Goal: Check status

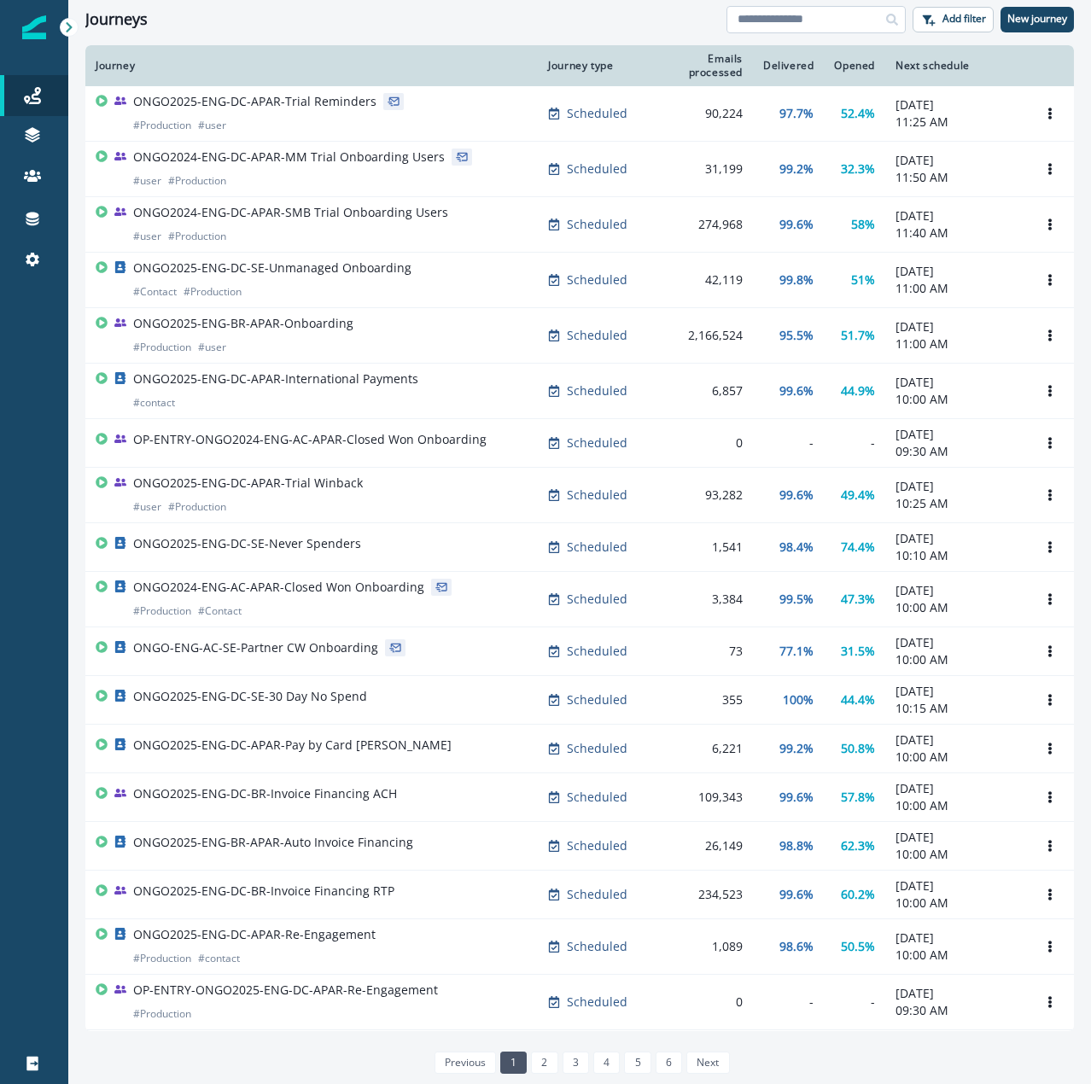
click at [792, 23] on input at bounding box center [815, 19] width 179 height 27
type input "**********"
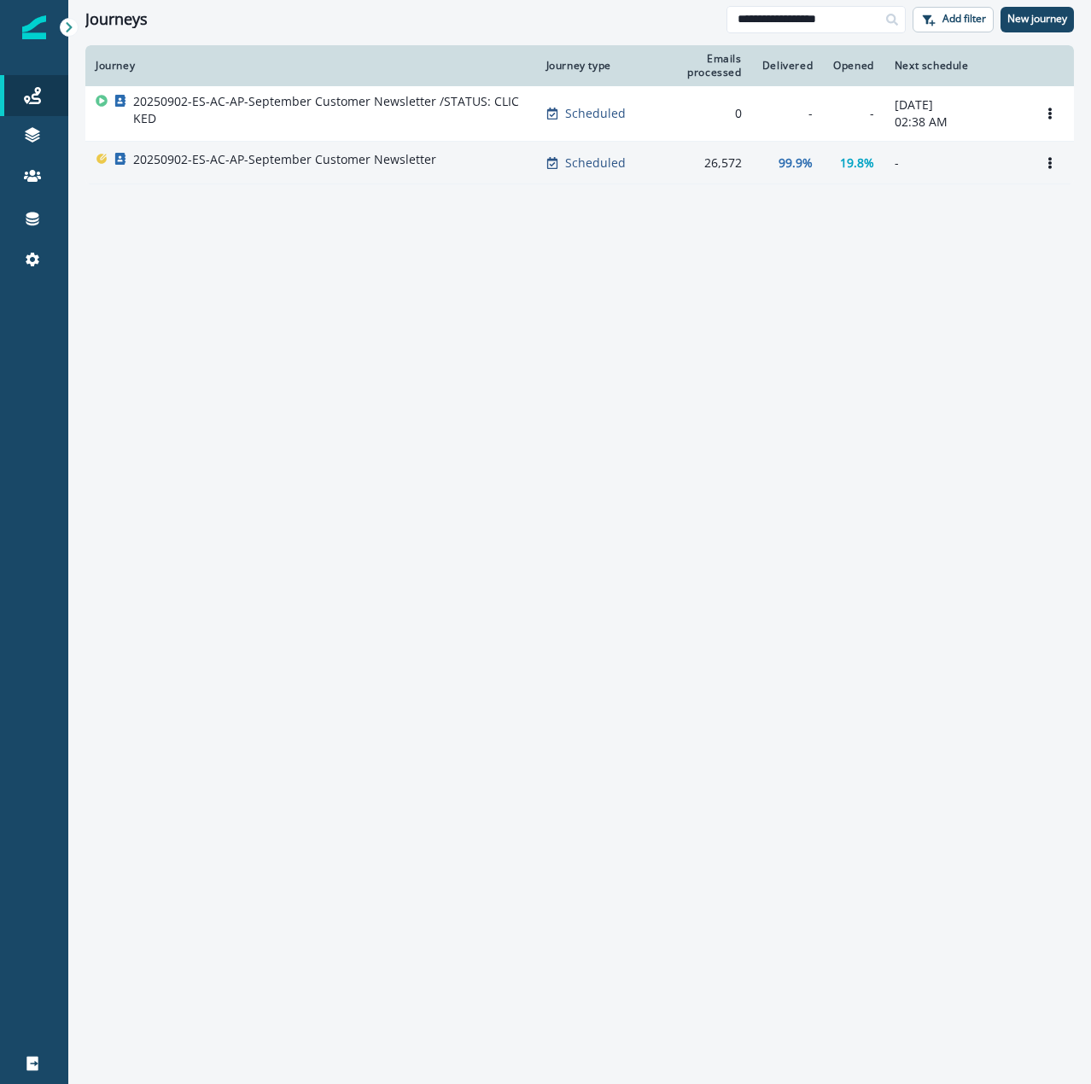
click at [475, 166] on div "20250902-ES-AC-AP-September Customer Newsletter" at bounding box center [311, 163] width 430 height 24
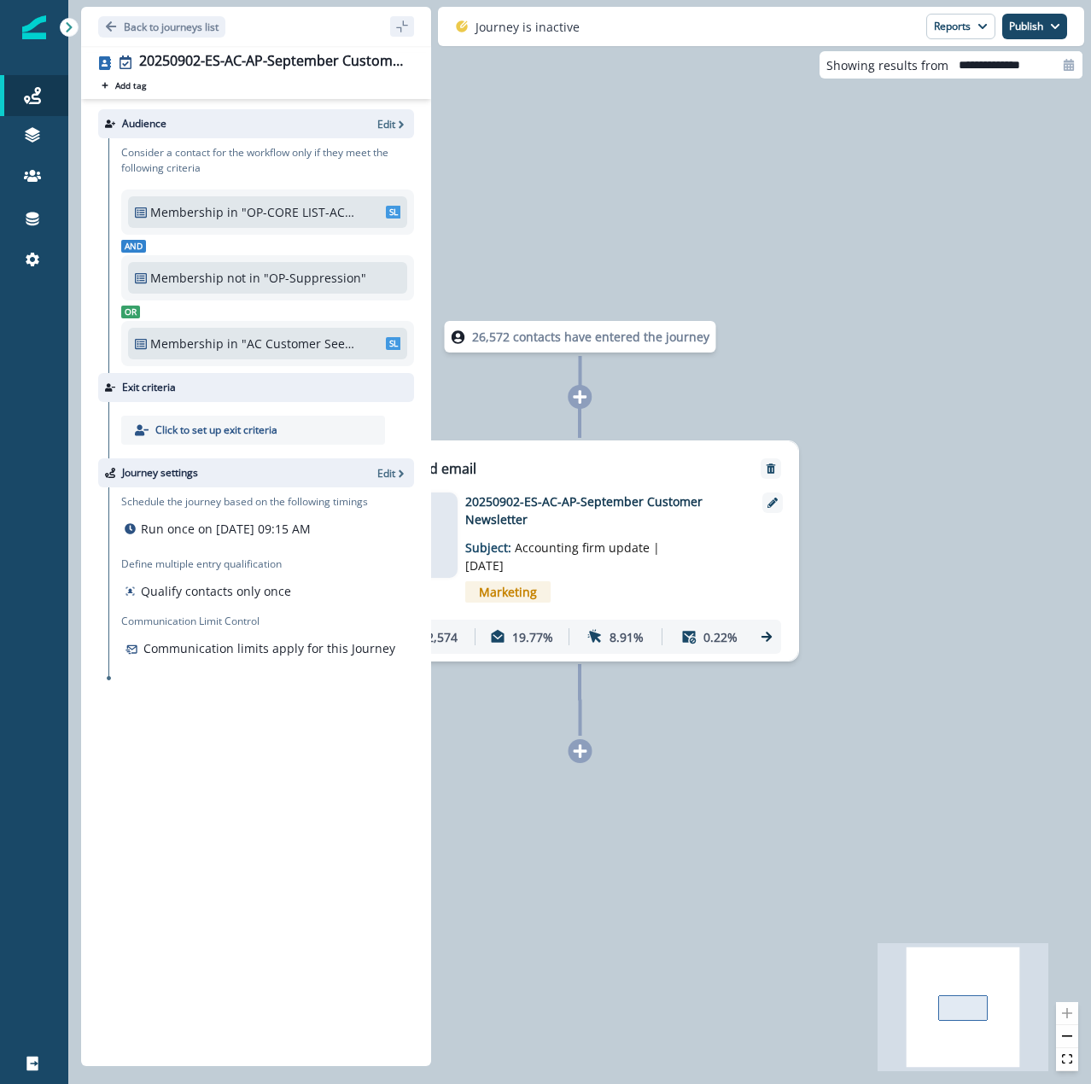
click at [772, 637] on icon at bounding box center [766, 637] width 10 height 10
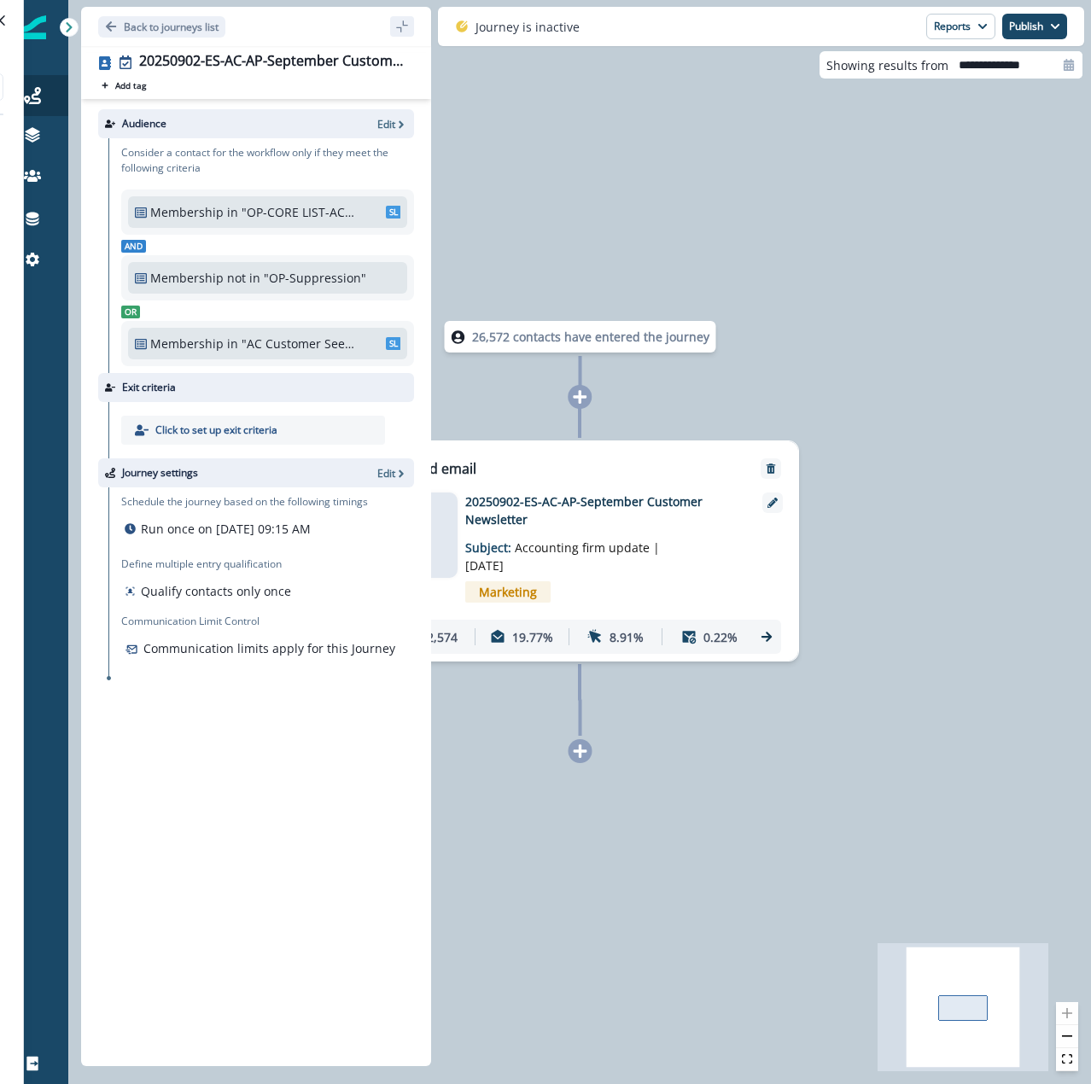
type input "**********"
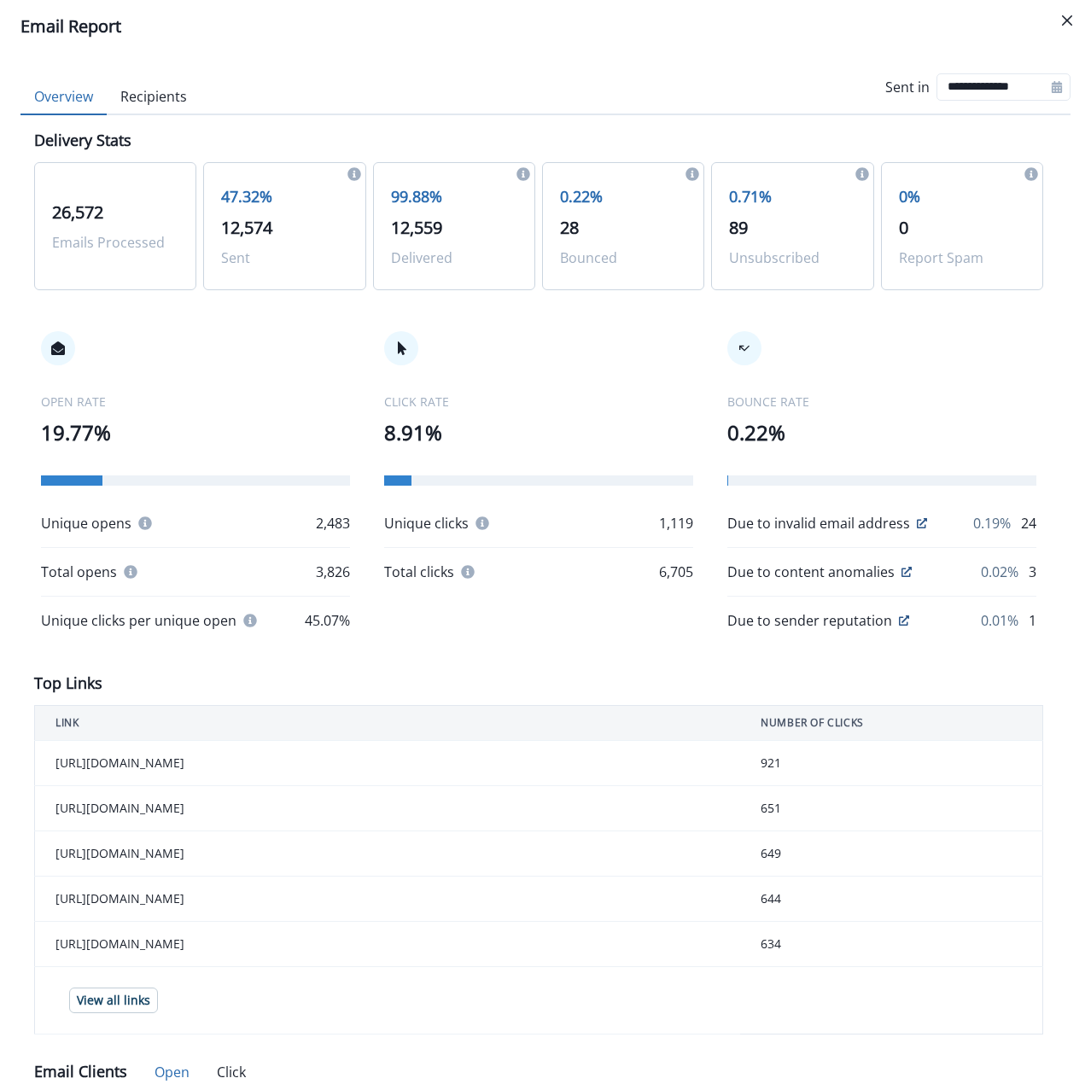
click at [154, 94] on button "Recipients" at bounding box center [154, 97] width 94 height 36
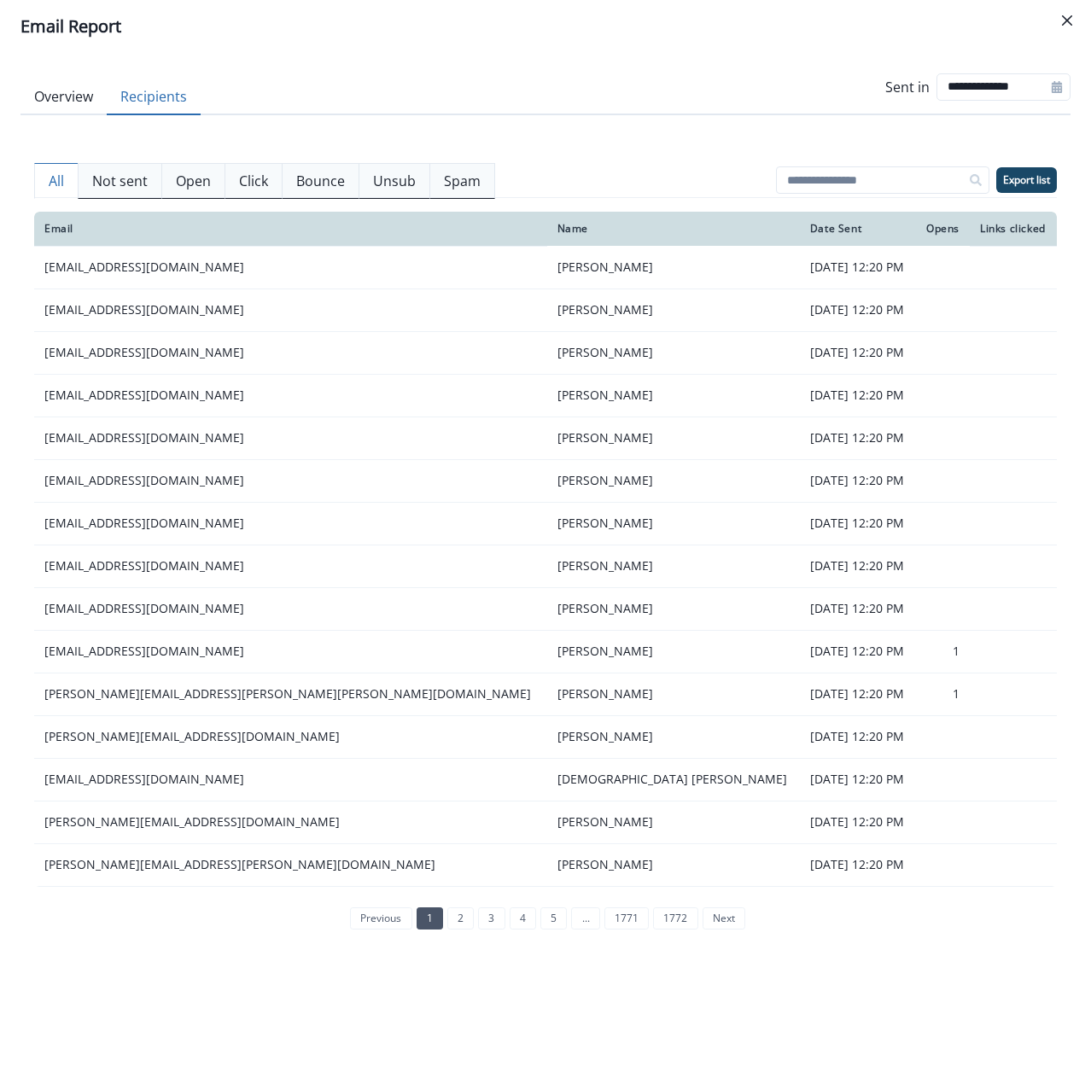
click at [138, 182] on p "Not sent" at bounding box center [119, 181] width 55 height 20
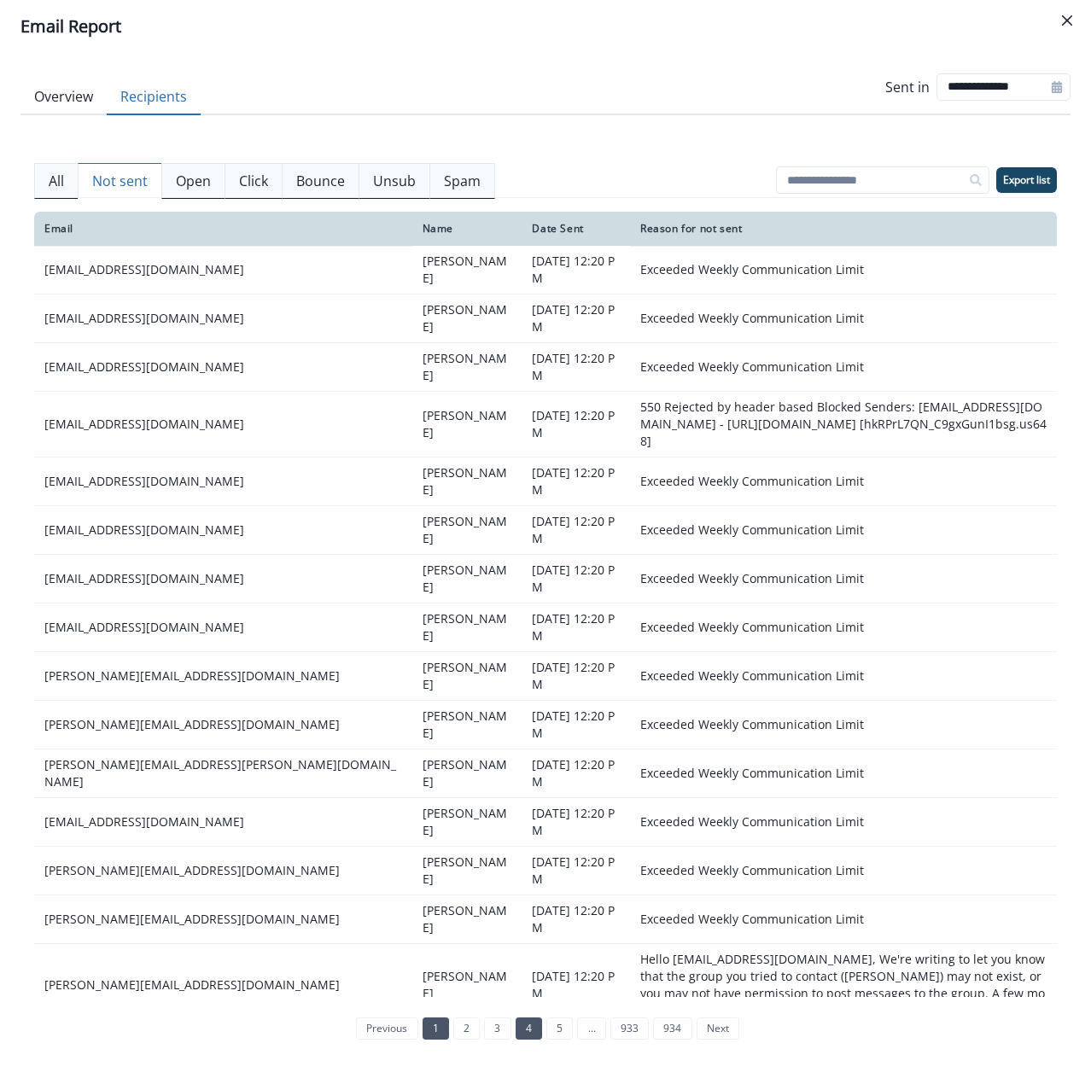
click at [531, 1017] on link "4" at bounding box center [529, 1028] width 26 height 22
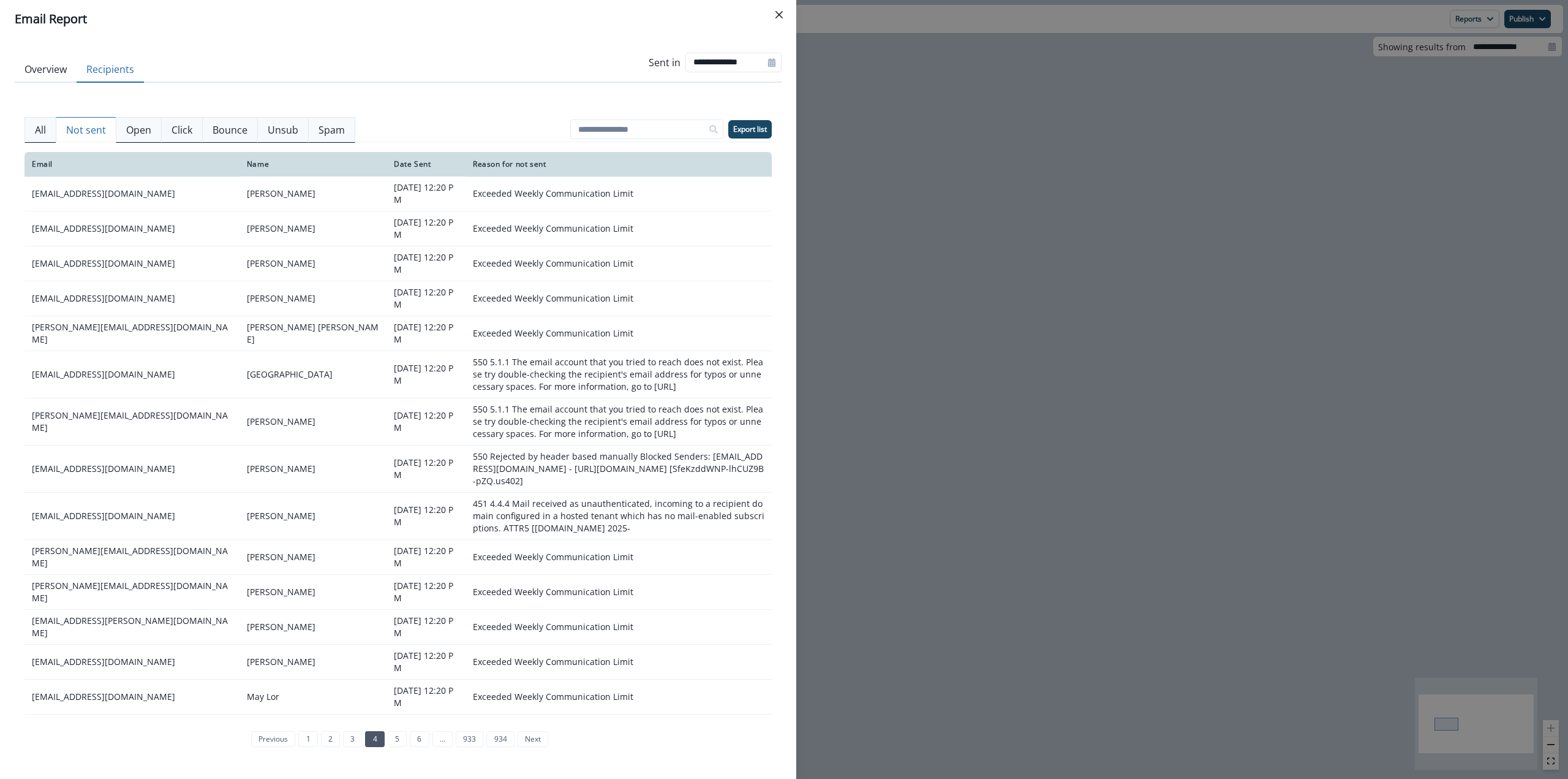
click at [57, 77] on button "Overview" at bounding box center [45, 70] width 62 height 26
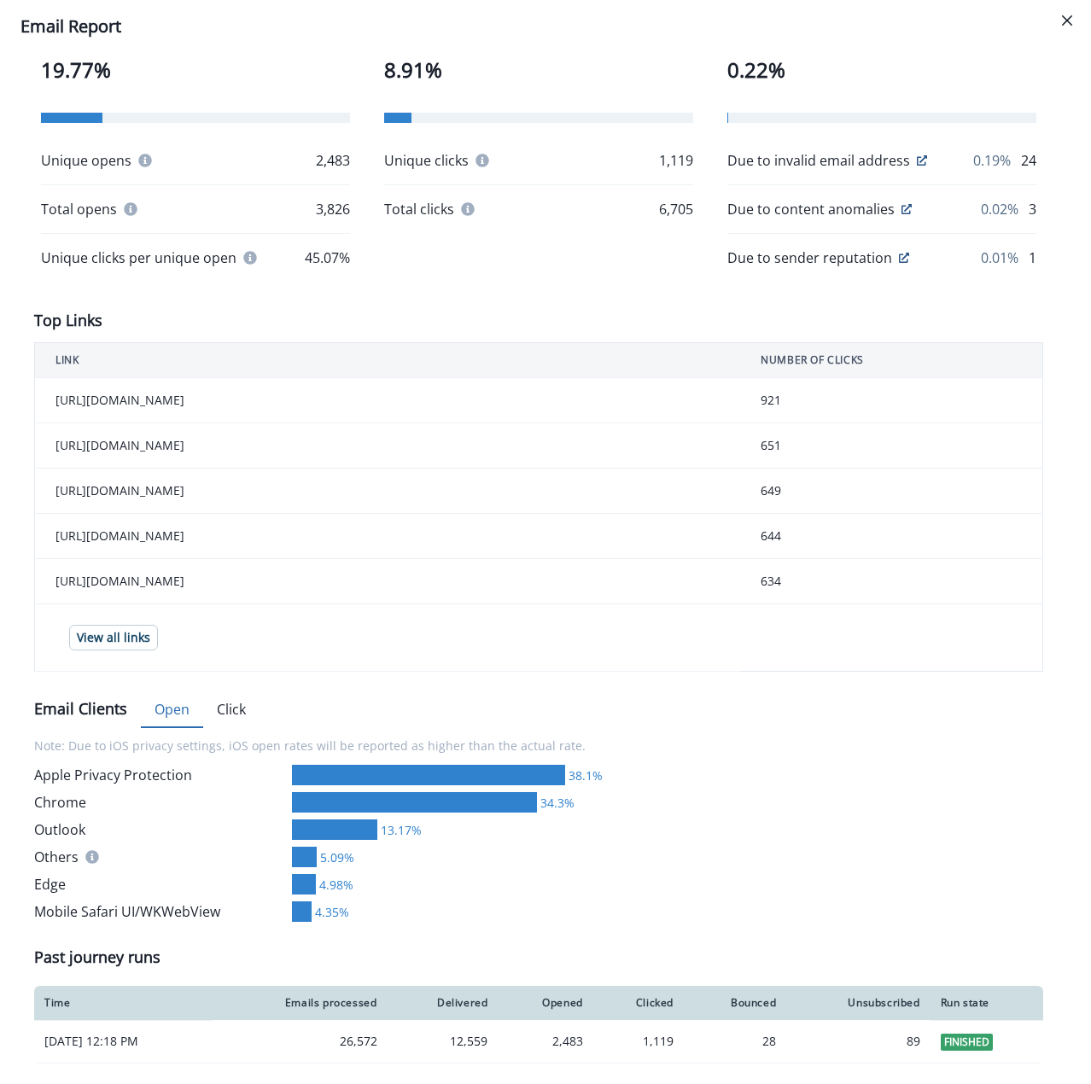
scroll to position [465, 0]
click at [114, 627] on button "View all links" at bounding box center [113, 638] width 89 height 26
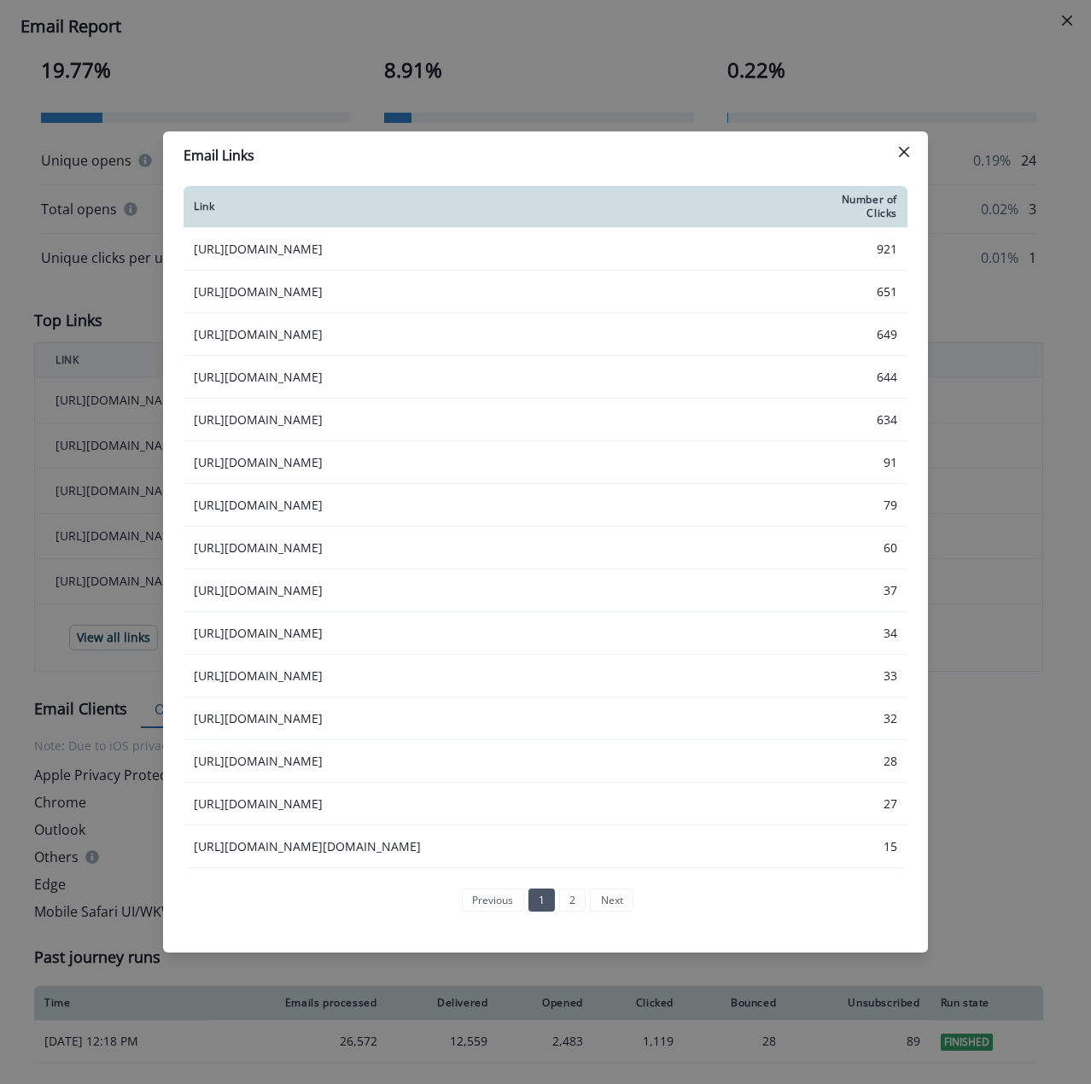
drag, startPoint x: 905, startPoint y: 137, endPoint x: 865, endPoint y: 210, distance: 83.2
click at [905, 147] on icon "Close" at bounding box center [904, 152] width 10 height 10
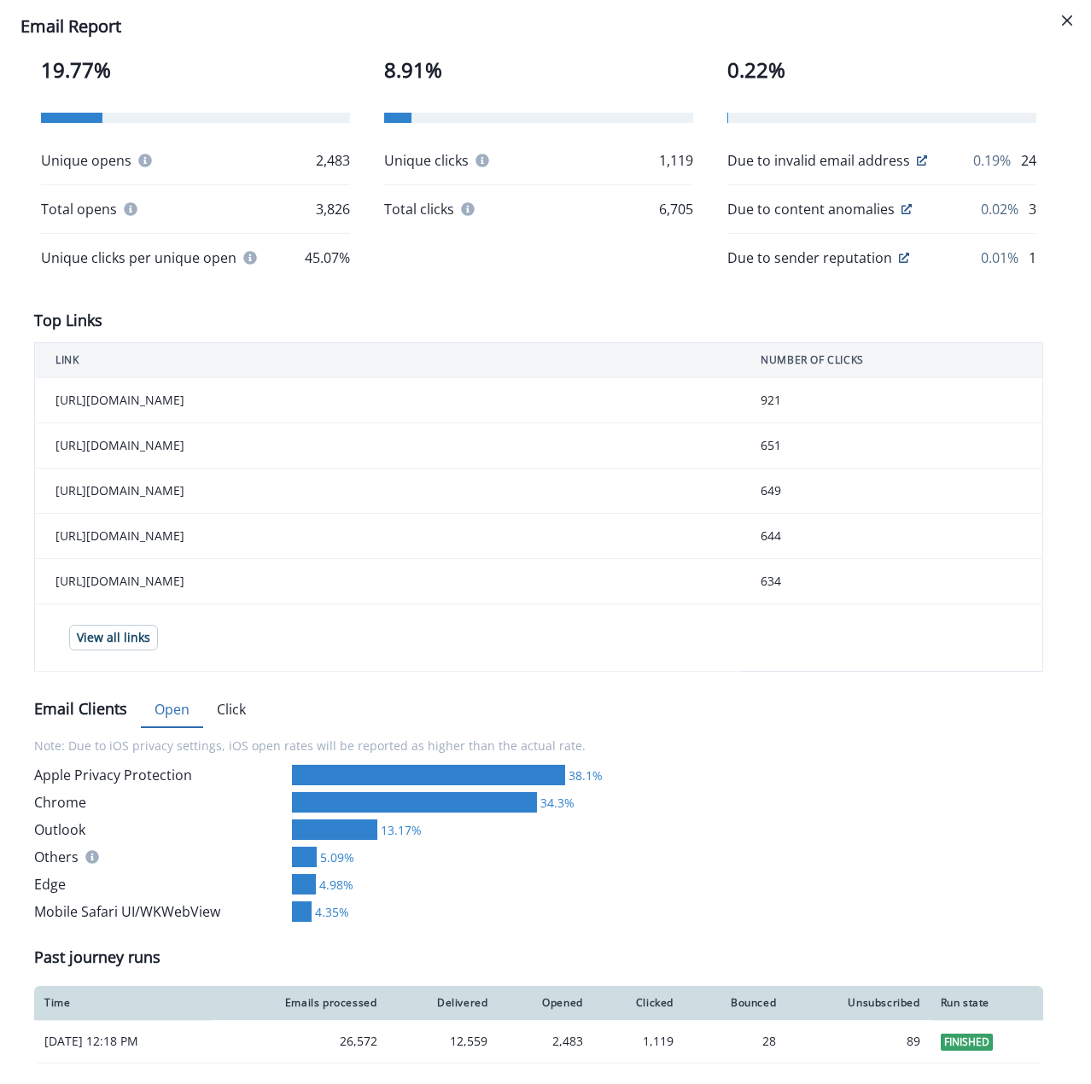
scroll to position [0, 0]
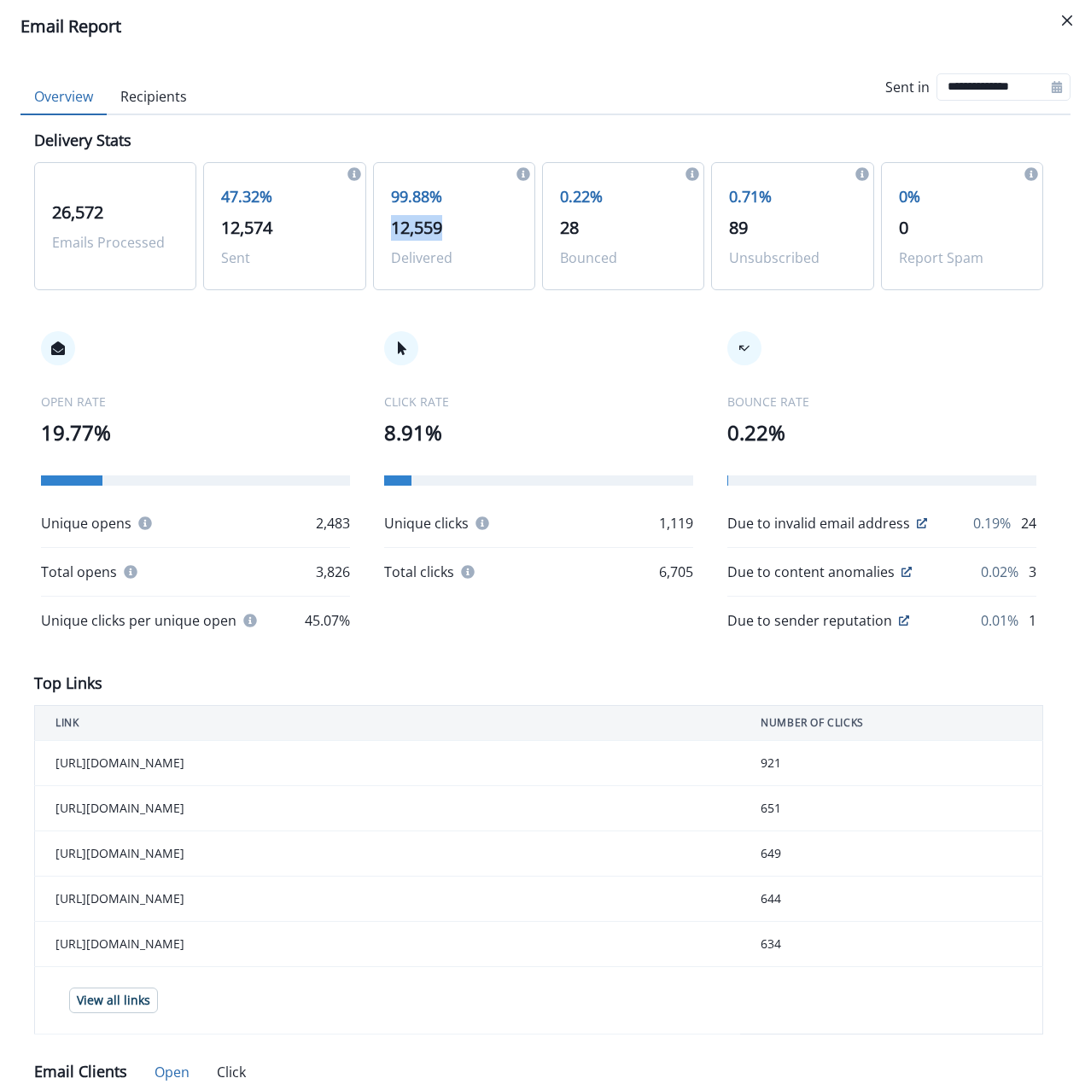
drag, startPoint x: 383, startPoint y: 226, endPoint x: 455, endPoint y: 226, distance: 71.7
click at [455, 226] on div "99.88% 12,559 Delivered" at bounding box center [454, 226] width 162 height 128
copy span "12,559"
drag, startPoint x: 300, startPoint y: 527, endPoint x: 351, endPoint y: 522, distance: 50.5
click at [351, 522] on div "OPEN RATE 19.77% Unique opens 2,483 Total opens 3,826 Unique clicks per unique …" at bounding box center [538, 481] width 1009 height 368
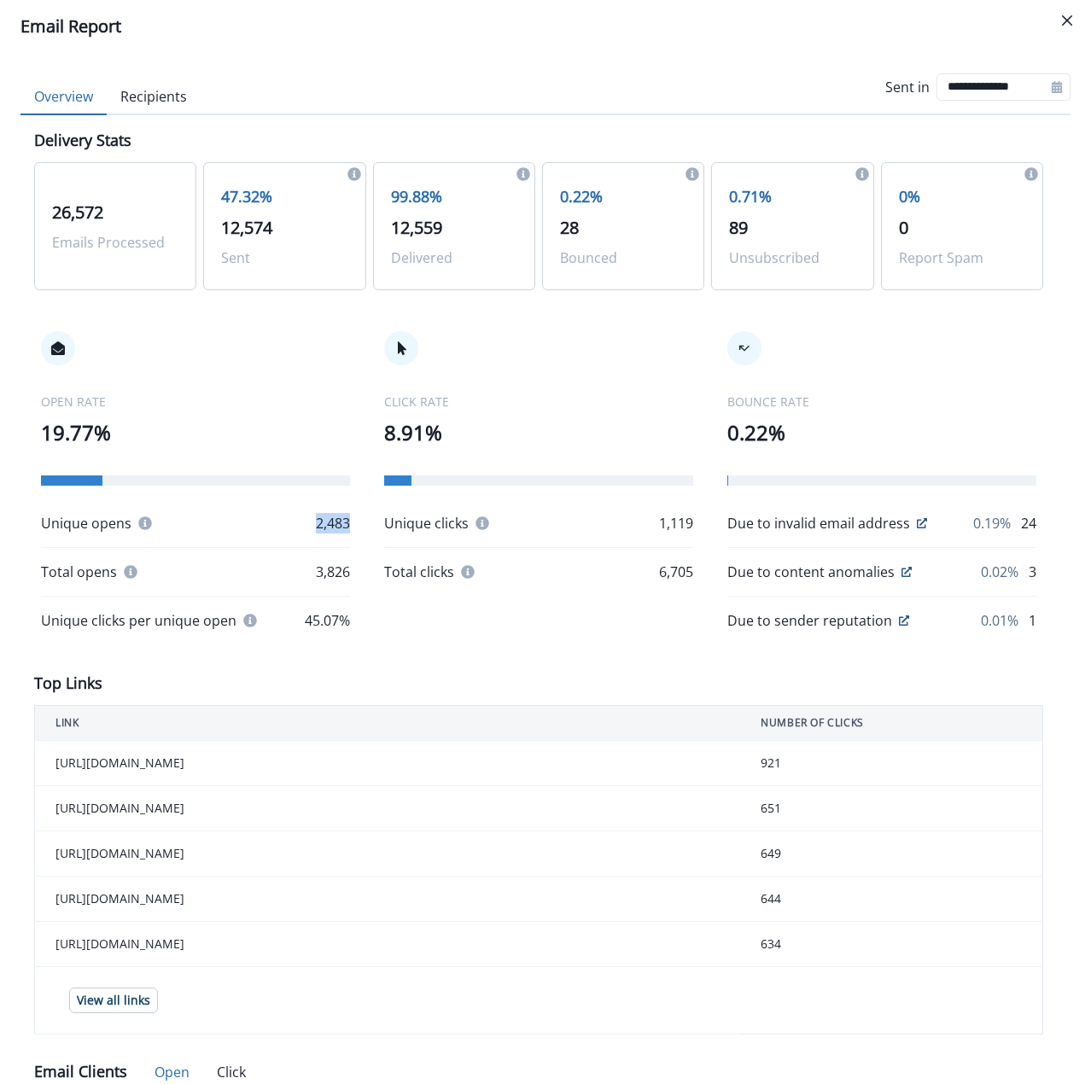
copy p "2,483"
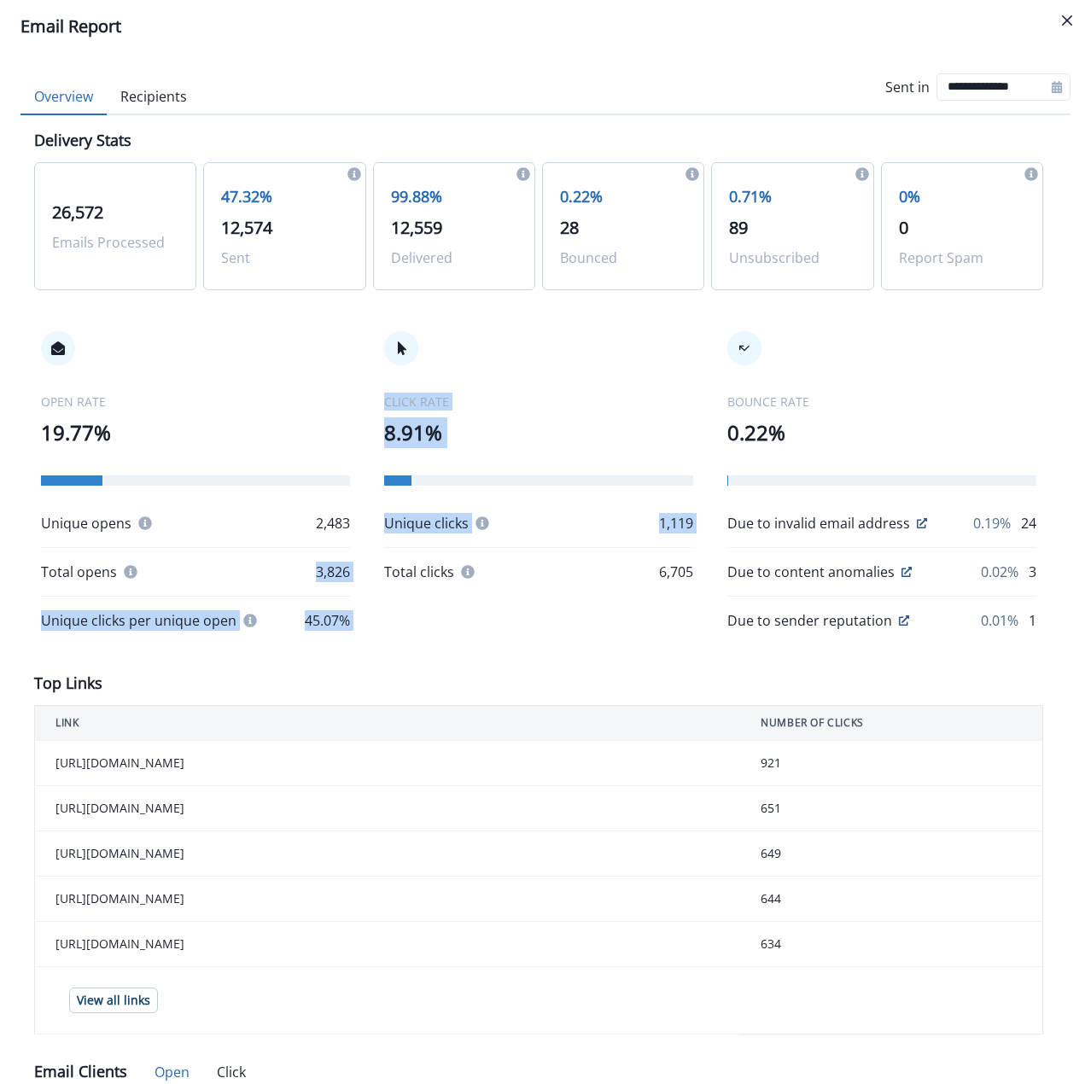
drag, startPoint x: 309, startPoint y: 578, endPoint x: 380, endPoint y: 579, distance: 70.8
click at [380, 579] on div "OPEN RATE 19.77% Unique opens 2,483 Total opens 3,826 Unique clicks per unique …" at bounding box center [538, 481] width 1009 height 368
click at [356, 577] on div "OPEN RATE 19.77% Unique opens 2,483 Total opens 3,826 Unique clicks per unique …" at bounding box center [538, 481] width 1009 height 368
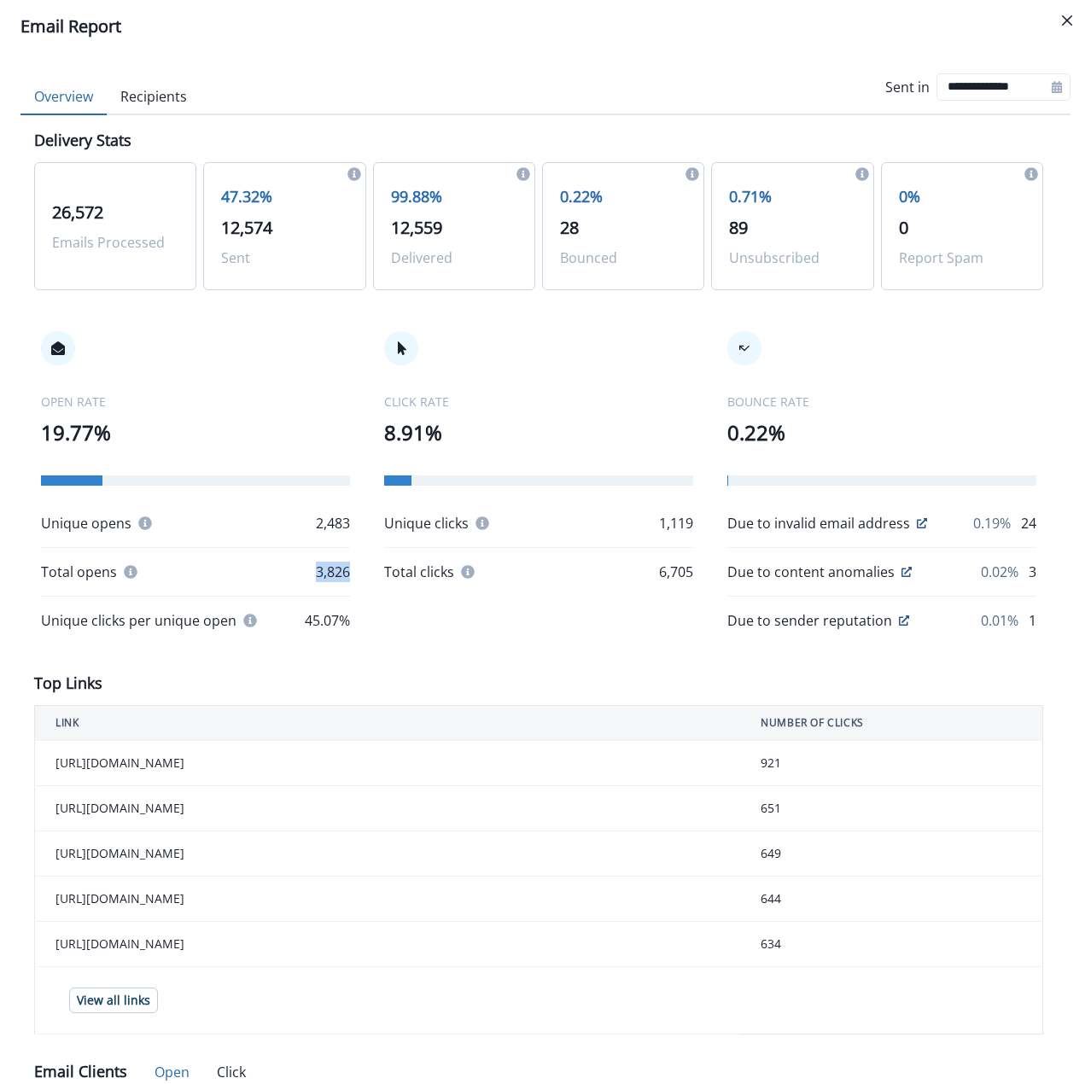
drag, startPoint x: 295, startPoint y: 572, endPoint x: 342, endPoint y: 572, distance: 46.9
click at [342, 572] on div "Total opens 3,826" at bounding box center [195, 572] width 309 height 20
copy p "3,826"
drag, startPoint x: 647, startPoint y: 521, endPoint x: 686, endPoint y: 521, distance: 39.3
click at [686, 521] on div "OPEN RATE 19.77% Unique opens 2,483 Total opens 3,826 Unique clicks per unique …" at bounding box center [538, 481] width 1009 height 368
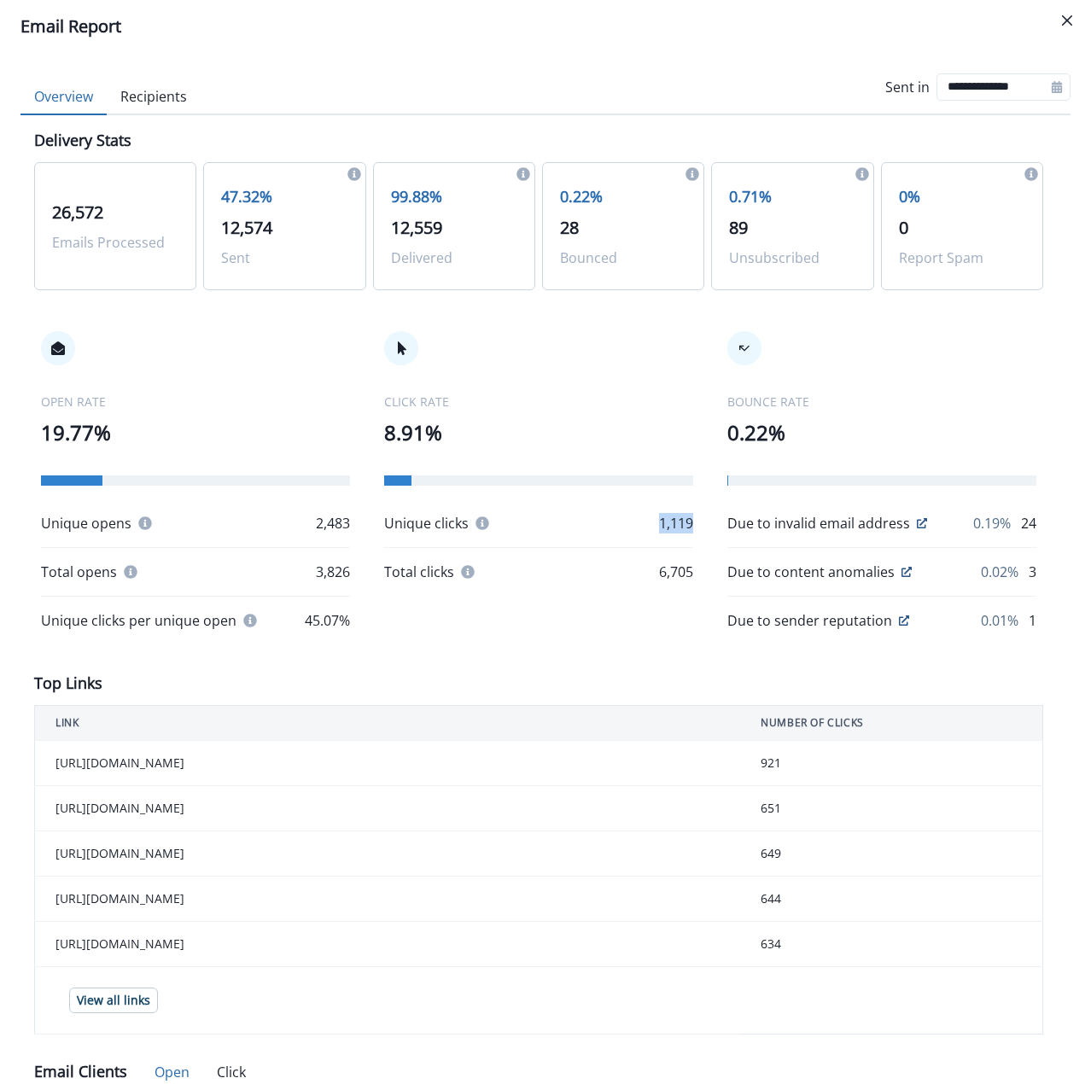
copy p "1,119"
drag, startPoint x: 633, startPoint y: 572, endPoint x: 685, endPoint y: 571, distance: 51.2
click at [685, 571] on div "OPEN RATE 19.77% Unique opens 2,483 Total opens 3,826 Unique clicks per unique …" at bounding box center [538, 481] width 1009 height 368
copy p "6,705"
